Goal: Understand process/instructions: Learn about a topic

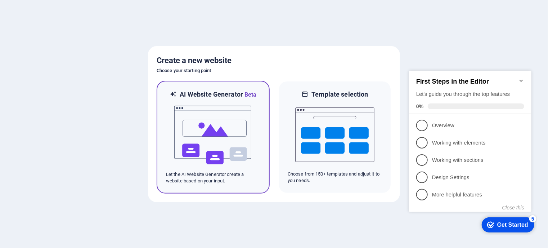
click at [223, 144] on img at bounding box center [212, 135] width 79 height 72
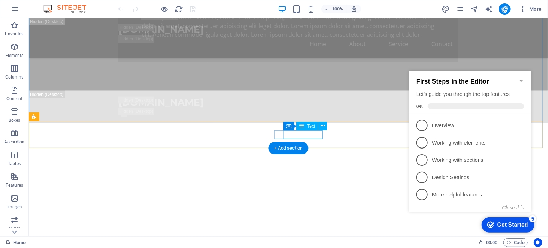
scroll to position [648, 0]
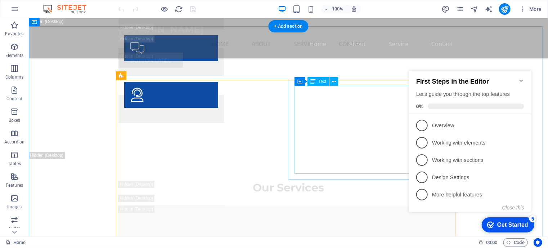
scroll to position [3995, 0]
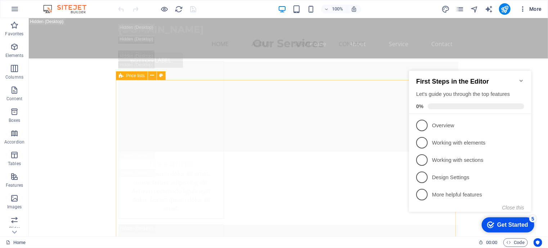
click at [537, 9] on span "More" at bounding box center [530, 8] width 23 height 7
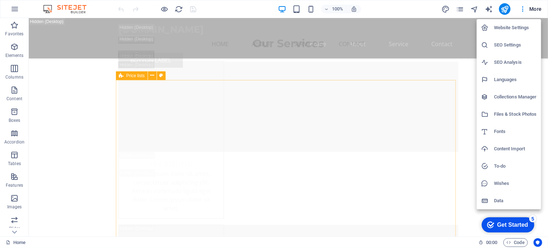
click at [95, 114] on div at bounding box center [274, 124] width 548 height 248
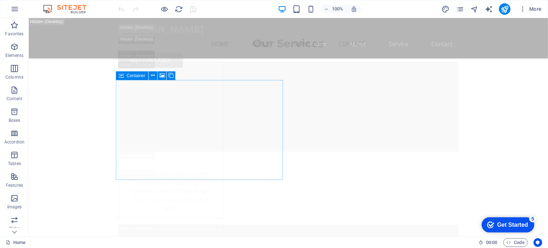
click at [507, 221] on div "Get Started" at bounding box center [512, 224] width 31 height 6
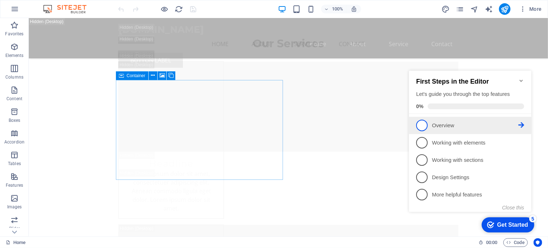
click at [420, 121] on span "1" at bounding box center [422, 125] width 12 height 12
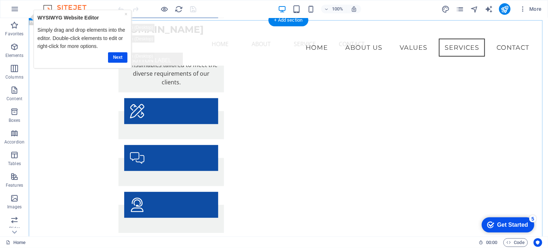
scroll to position [3455, 0]
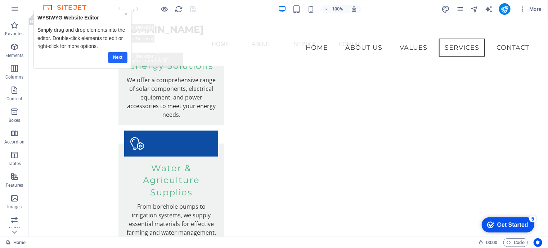
click at [120, 58] on link "Next" at bounding box center [117, 57] width 19 height 10
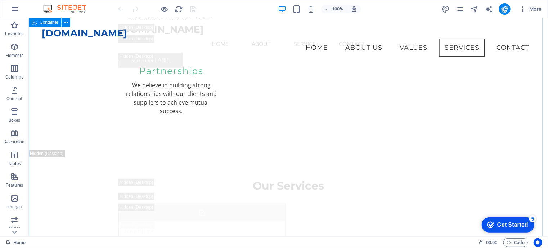
scroll to position [2735, 0]
